Goal: Information Seeking & Learning: Understand process/instructions

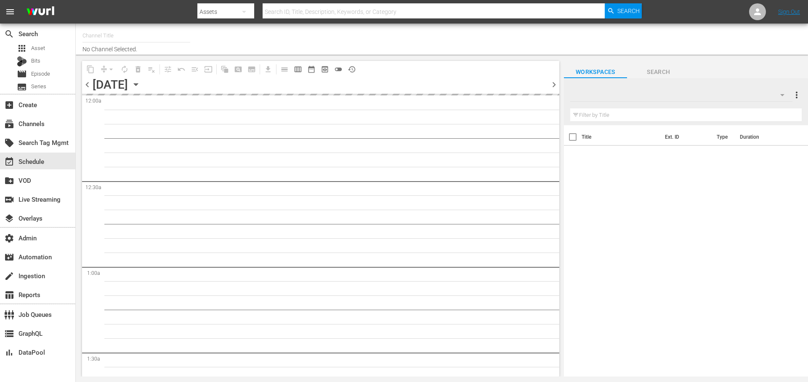
type input "GFN Soccer (2093)"
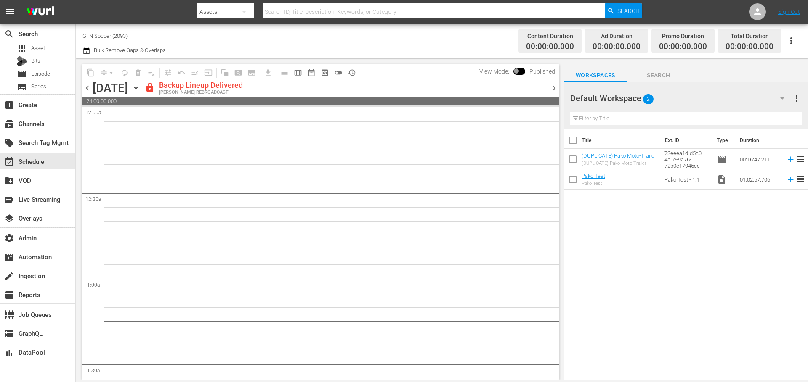
click at [550, 88] on span "chevron_right" at bounding box center [553, 88] width 11 height 11
click at [522, 71] on span at bounding box center [519, 71] width 12 height 7
click at [520, 72] on span at bounding box center [519, 71] width 12 height 7
click at [520, 74] on span at bounding box center [519, 71] width 12 height 7
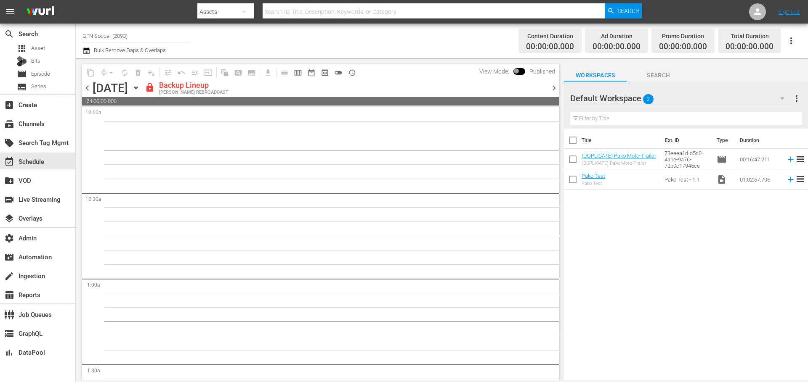
click at [523, 71] on span at bounding box center [519, 71] width 12 height 7
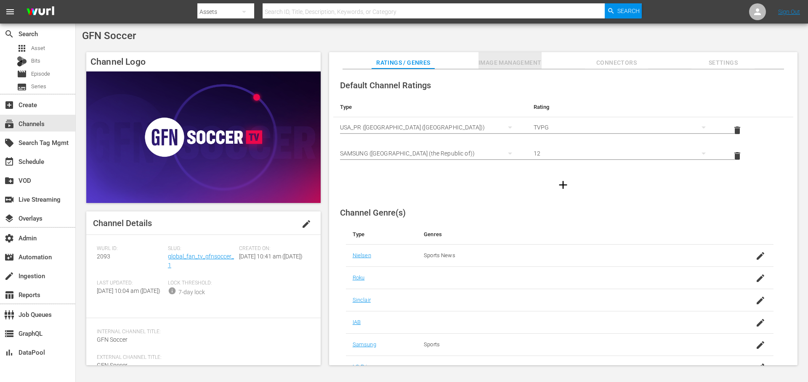
click at [529, 65] on span "Image Management" at bounding box center [509, 63] width 63 height 11
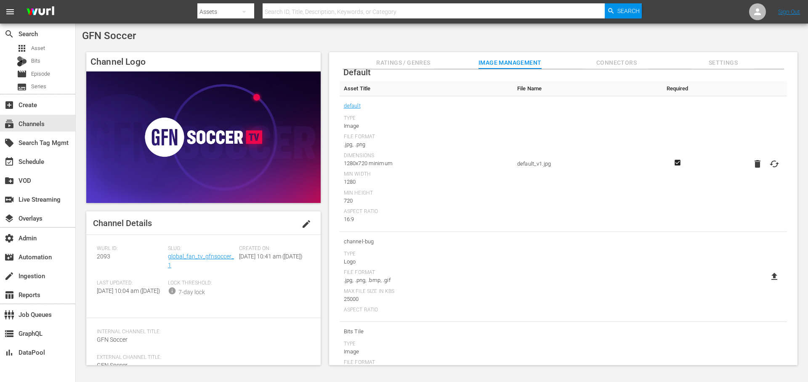
scroll to position [21, 0]
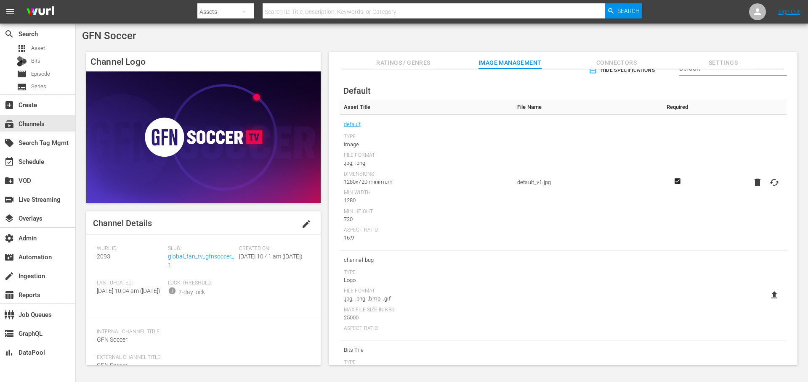
click at [626, 63] on span "Connectors" at bounding box center [616, 63] width 63 height 11
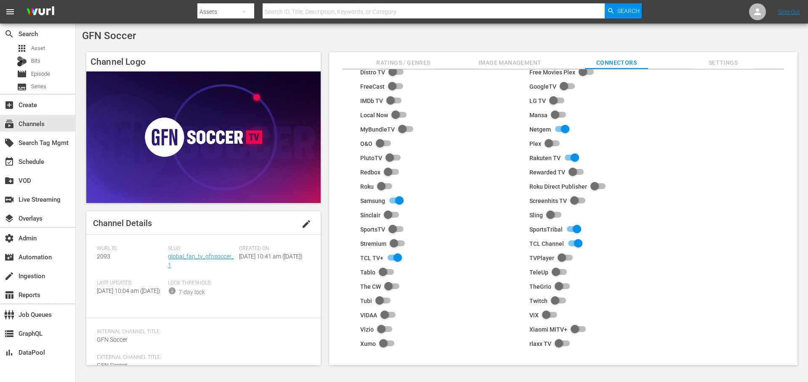
scroll to position [70, 0]
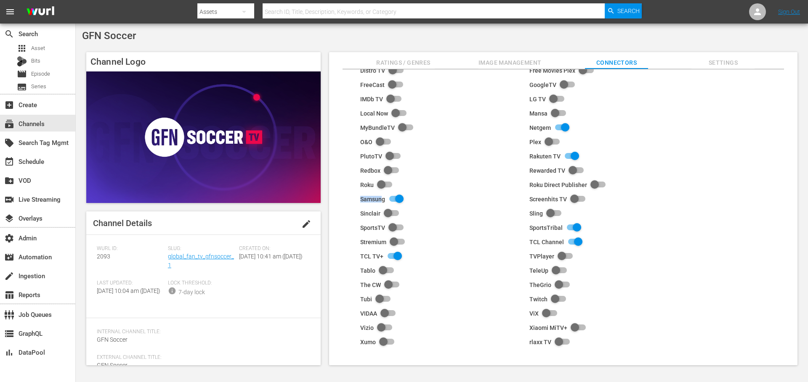
drag, startPoint x: 361, startPoint y: 199, endPoint x: 381, endPoint y: 199, distance: 20.2
click at [381, 199] on div "Samsung" at bounding box center [372, 199] width 25 height 7
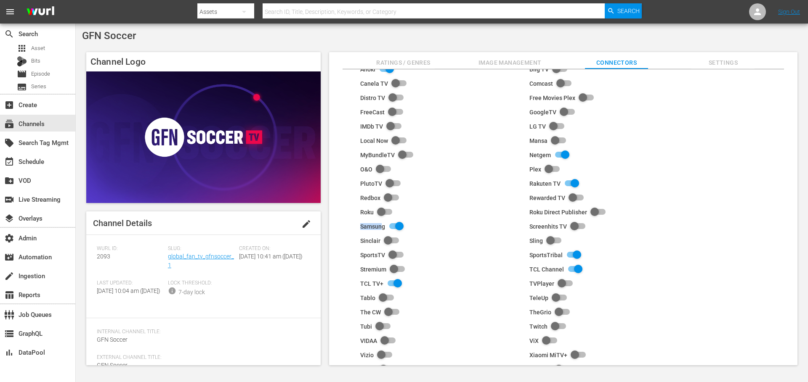
scroll to position [0, 0]
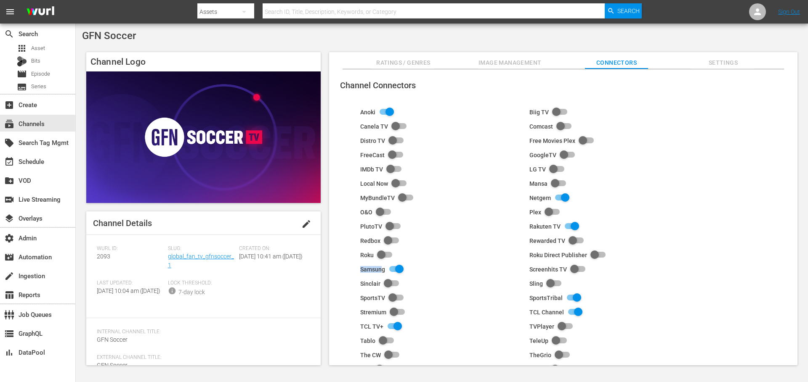
click at [487, 65] on span "Image Management" at bounding box center [509, 63] width 63 height 11
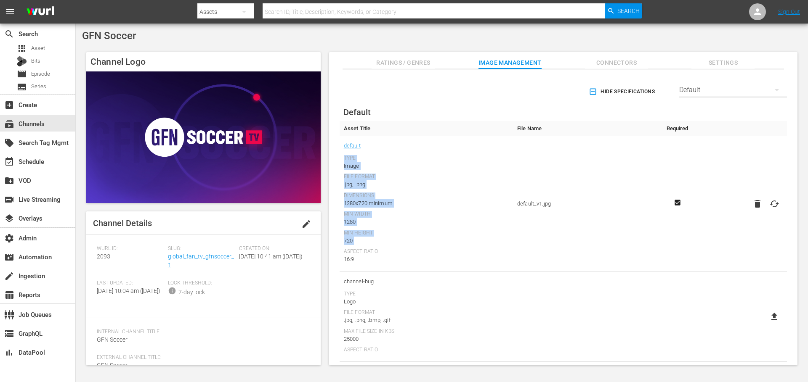
drag, startPoint x: 344, startPoint y: 162, endPoint x: 413, endPoint y: 246, distance: 108.8
click at [413, 246] on div "Type Image File Format .jpg, .png Dimensions 1280x720 minimum Min Width 1280 Mi…" at bounding box center [426, 209] width 165 height 109
click at [370, 233] on div "Min Height" at bounding box center [426, 233] width 165 height 7
drag, startPoint x: 360, startPoint y: 240, endPoint x: 343, endPoint y: 222, distance: 25.3
click at [343, 222] on td "default Type Image File Format .jpg, .png Dimensions 1280x720 minimum Min Width…" at bounding box center [425, 204] width 173 height 136
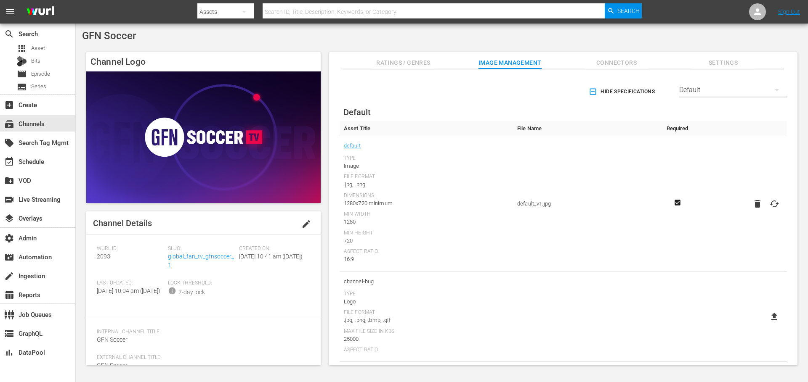
click at [721, 86] on div "Default" at bounding box center [733, 90] width 108 height 24
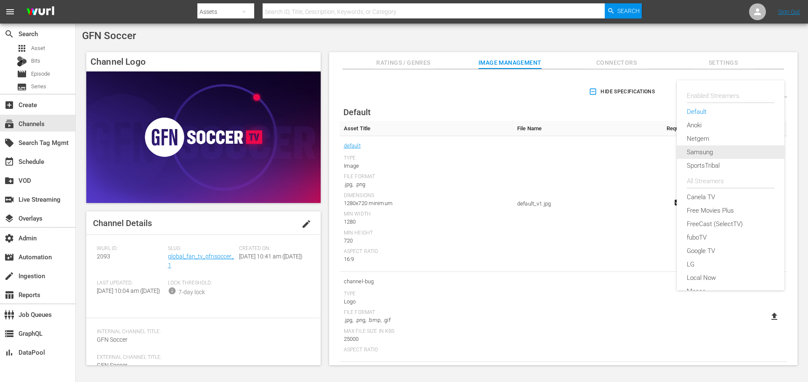
click at [720, 152] on div "Samsung" at bounding box center [729, 152] width 87 height 13
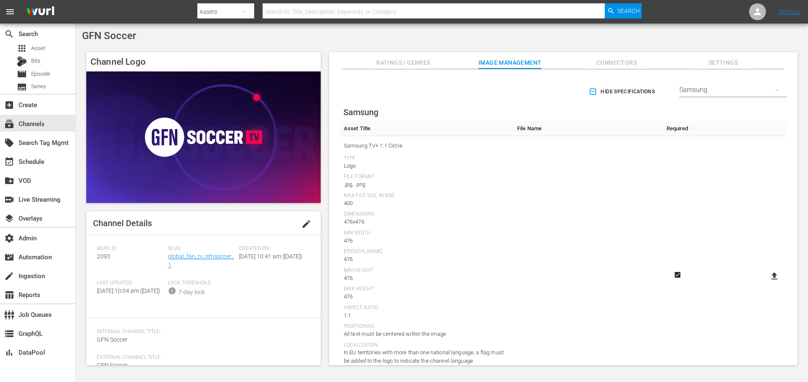
click at [709, 91] on div "Samsung" at bounding box center [733, 90] width 108 height 24
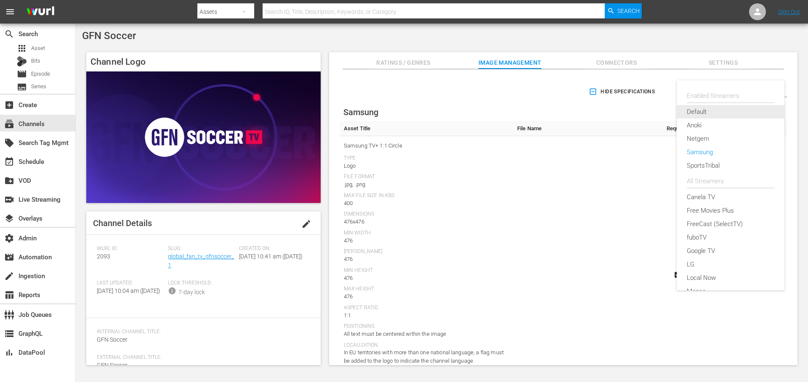
click at [711, 110] on div "Default" at bounding box center [729, 111] width 87 height 13
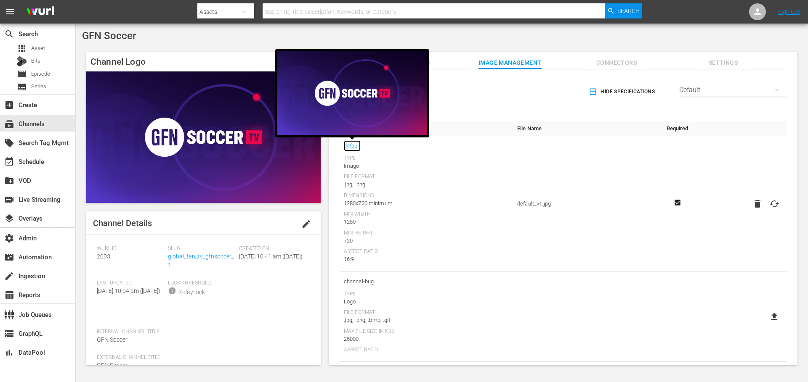
click at [352, 147] on link "default" at bounding box center [352, 145] width 17 height 11
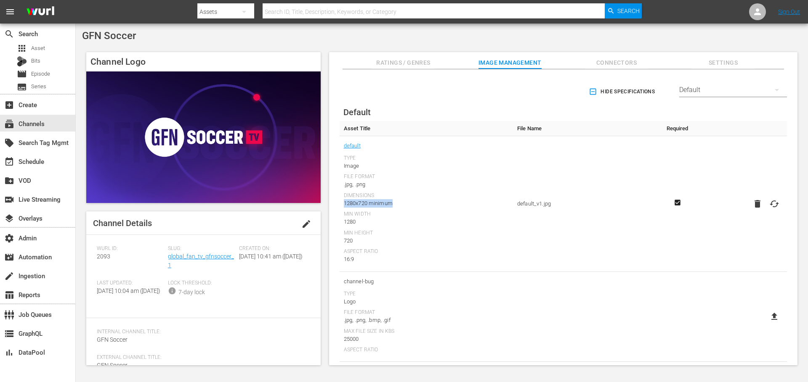
drag, startPoint x: 399, startPoint y: 203, endPoint x: 342, endPoint y: 202, distance: 56.8
click at [342, 202] on td "default Type Image File Format .jpg, .png Dimensions 1280x720 minimum Min Width…" at bounding box center [425, 204] width 173 height 136
drag, startPoint x: 354, startPoint y: 244, endPoint x: 344, endPoint y: 220, distance: 25.5
click at [342, 222] on td "default Type Image File Format .jpg, .png Dimensions 1280x720 minimum Min Width…" at bounding box center [425, 204] width 173 height 136
click at [717, 90] on div "Default" at bounding box center [733, 90] width 108 height 24
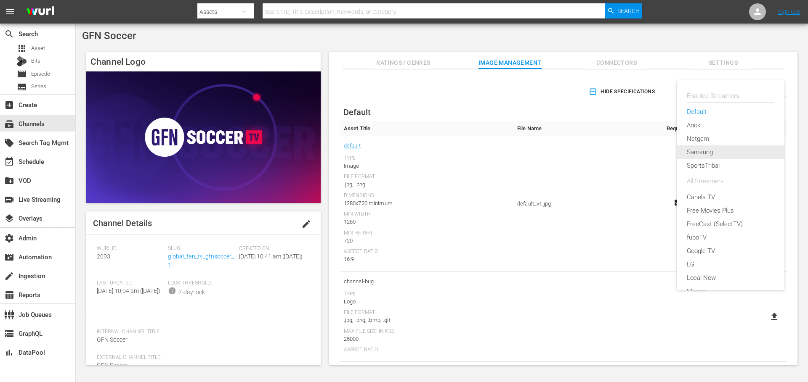
click at [710, 152] on div "Samsung" at bounding box center [729, 152] width 87 height 13
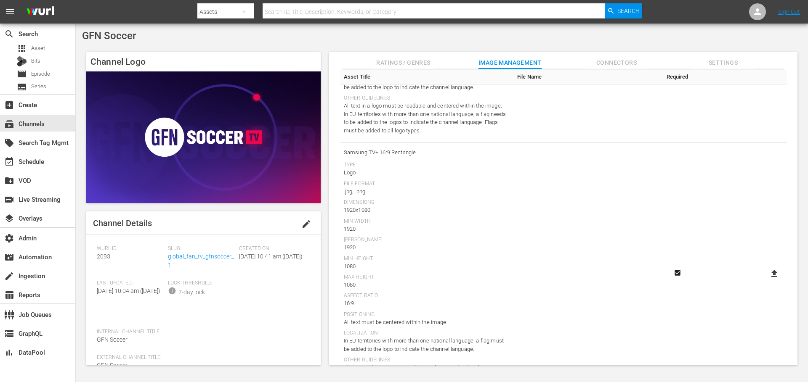
scroll to position [845, 0]
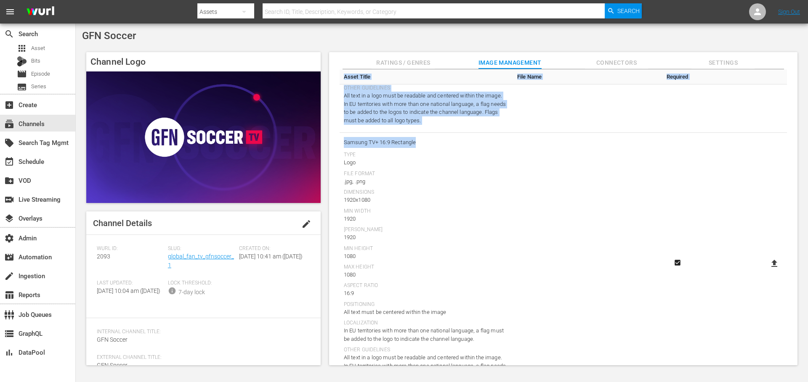
drag, startPoint x: 433, startPoint y: 145, endPoint x: 339, endPoint y: 140, distance: 94.3
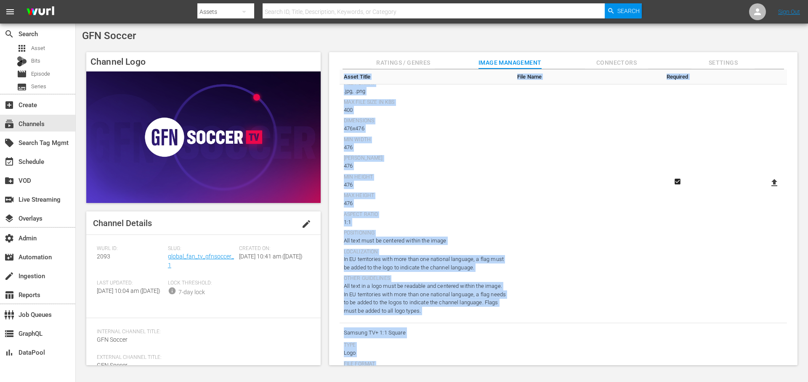
scroll to position [0, 0]
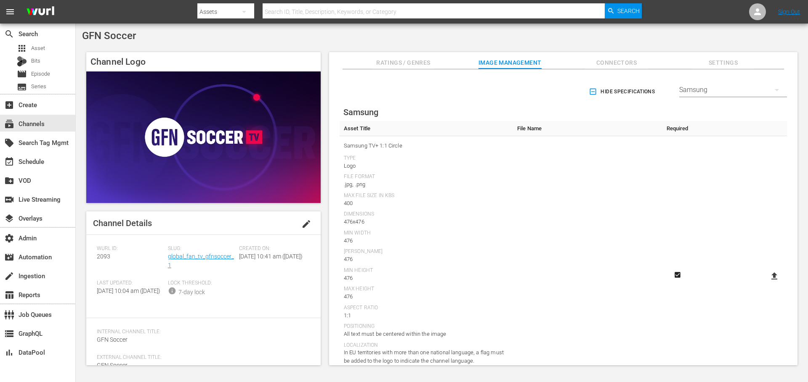
click at [694, 94] on div "Samsung" at bounding box center [733, 90] width 108 height 24
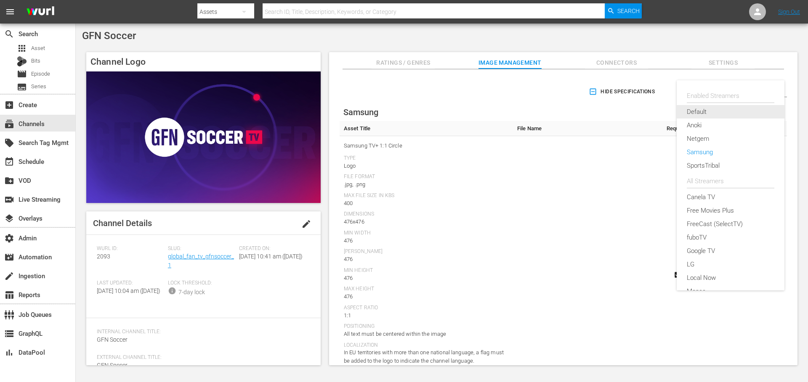
click at [707, 108] on div "Default" at bounding box center [729, 111] width 87 height 13
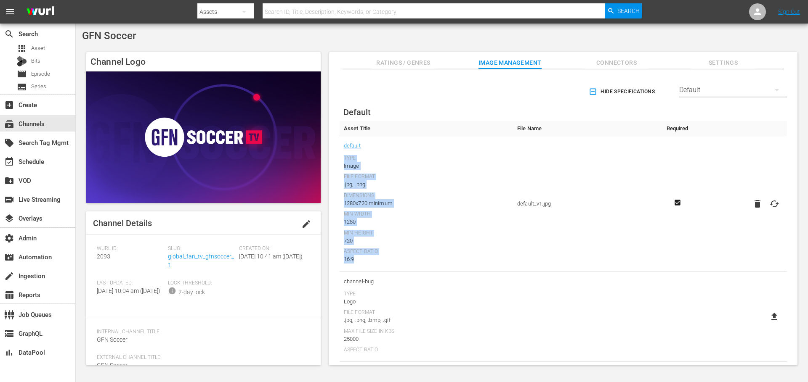
drag, startPoint x: 361, startPoint y: 261, endPoint x: 341, endPoint y: 157, distance: 105.4
click at [341, 157] on td "default Type Image File Format .jpg, .png Dimensions 1280x720 minimum Min Width…" at bounding box center [425, 204] width 173 height 136
click at [691, 87] on div "Default" at bounding box center [733, 90] width 108 height 24
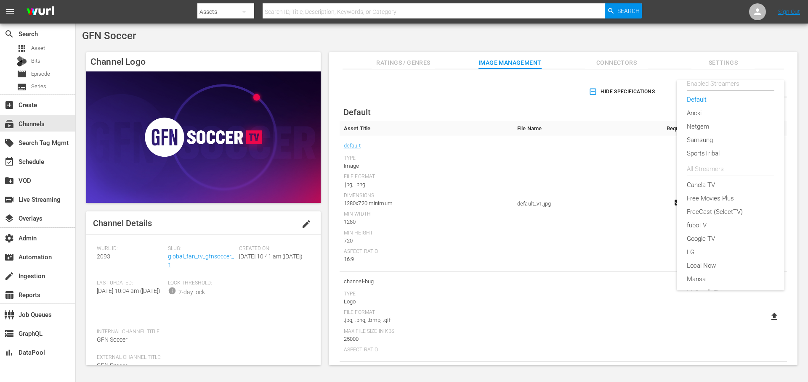
scroll to position [267, 0]
click at [716, 210] on div "TCL TV+" at bounding box center [729, 212] width 87 height 13
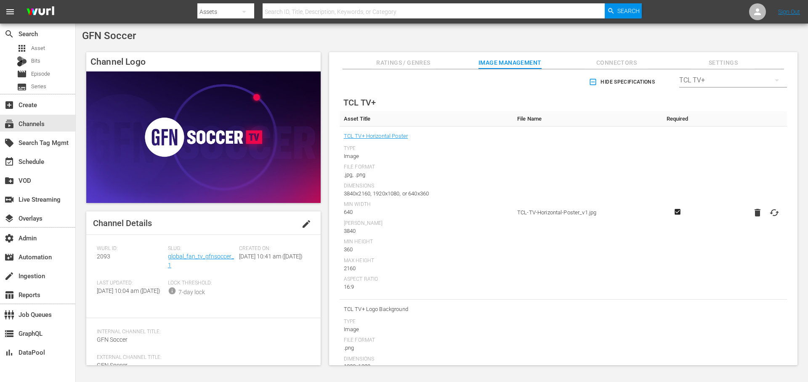
scroll to position [0, 0]
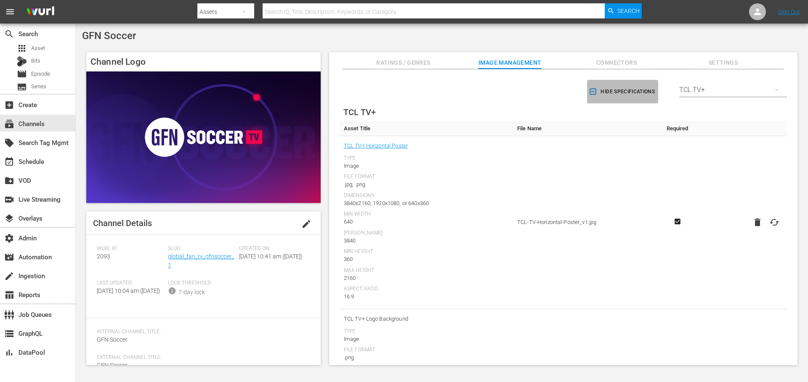
click at [588, 93] on icon "button" at bounding box center [592, 91] width 8 height 8
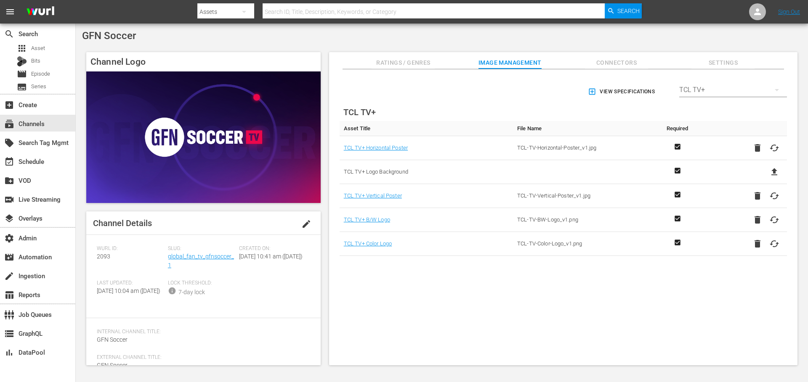
click at [610, 58] on span "Connectors" at bounding box center [616, 63] width 63 height 11
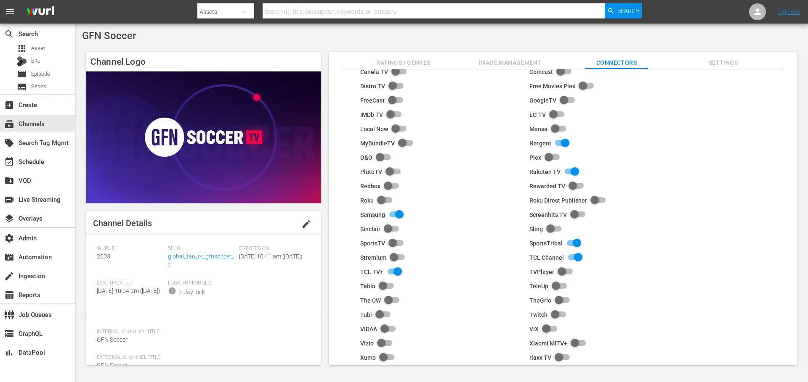
scroll to position [54, 0]
click at [394, 215] on input "checkbox" at bounding box center [394, 215] width 19 height 10
checkbox input "false"
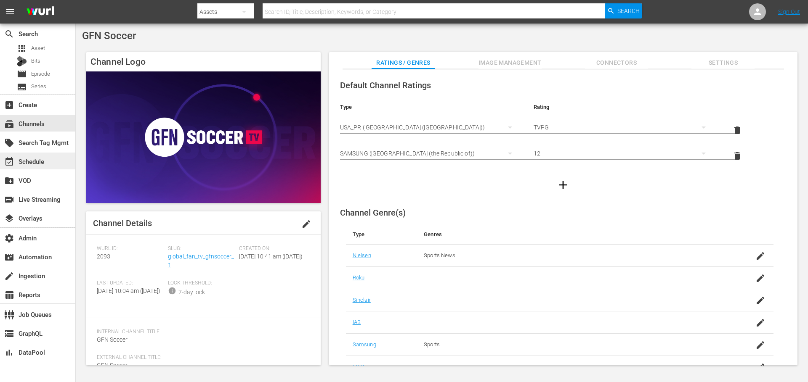
click at [30, 160] on div "event_available Schedule" at bounding box center [23, 160] width 47 height 8
click at [499, 64] on span "Image Management" at bounding box center [509, 63] width 63 height 11
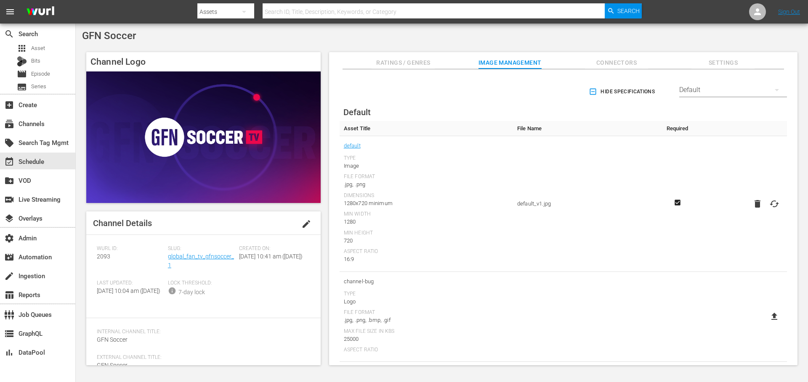
click at [692, 89] on div "Default" at bounding box center [733, 90] width 108 height 24
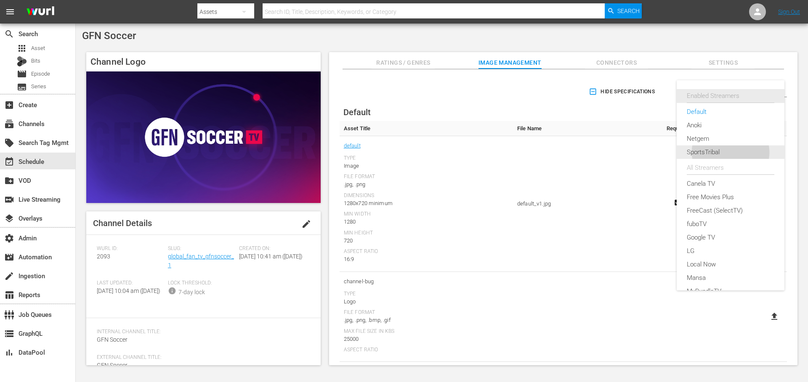
scroll to position [214, 0]
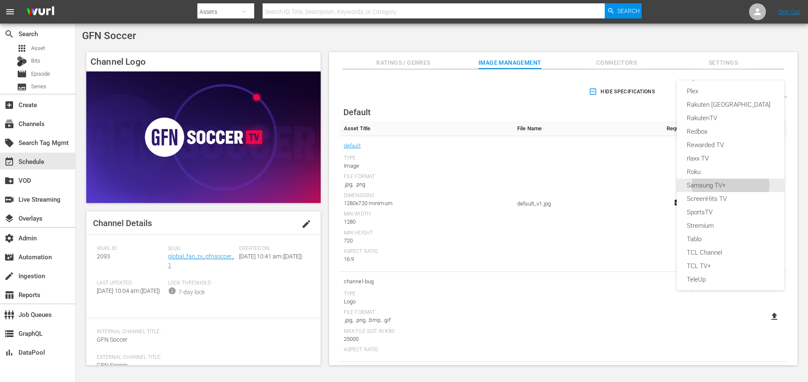
click at [726, 184] on div "Samsung TV+" at bounding box center [729, 185] width 87 height 13
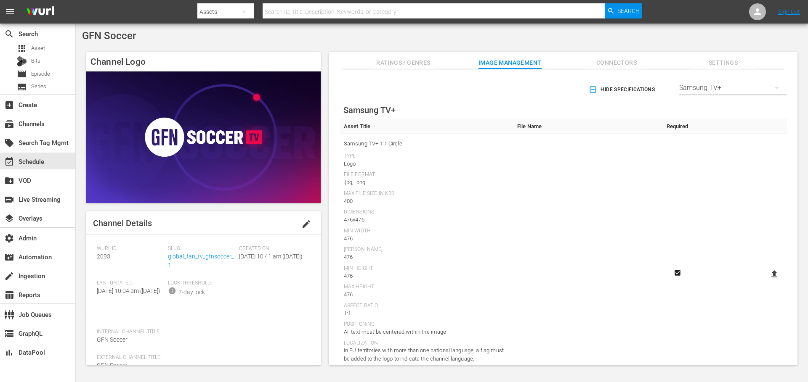
scroll to position [0, 0]
